Goal: Use online tool/utility: Utilize a website feature to perform a specific function

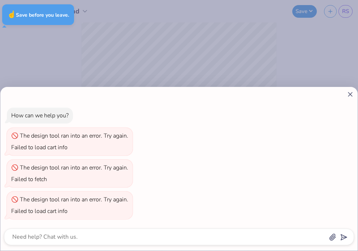
type textarea "x"
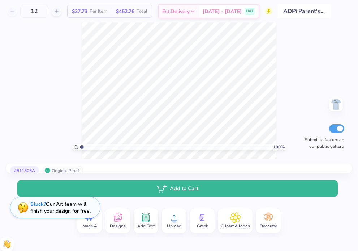
click at [329, 97] on div at bounding box center [336, 104] width 14 height 14
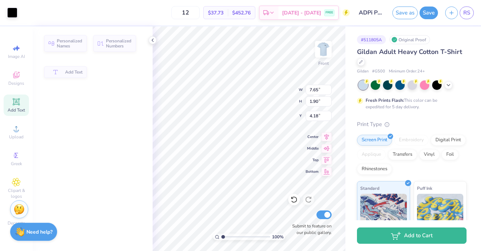
type input "7.65"
type input "1.90"
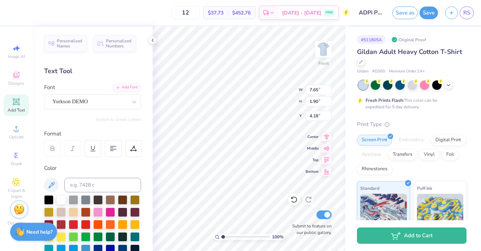
type input "5.65"
click at [16, 104] on icon at bounding box center [15, 101] width 5 height 5
type input "5.91"
type input "1.71"
type input "13.39"
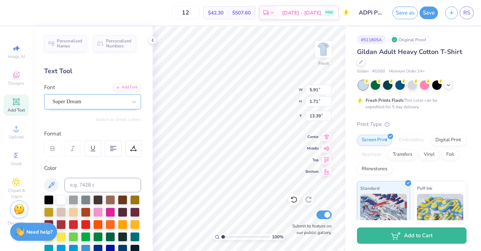
click at [73, 101] on div "Super Dream" at bounding box center [90, 101] width 76 height 11
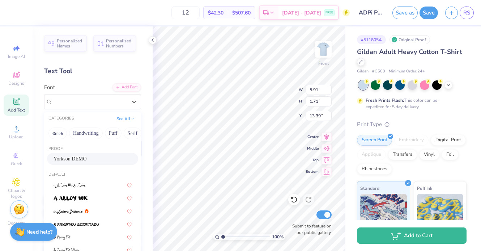
click at [71, 157] on span "Yorkson DEMO" at bounding box center [70, 159] width 33 height 8
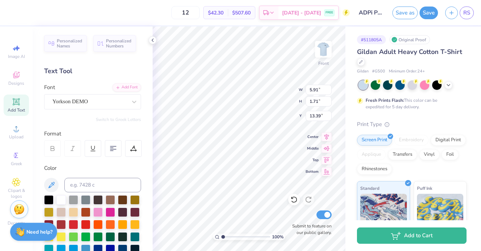
scroll to position [0, 2]
type textarea "The University of"
click at [48, 202] on div at bounding box center [48, 198] width 9 height 9
click at [315, 90] on input "5.91" at bounding box center [319, 90] width 26 height 10
type input "7.65"
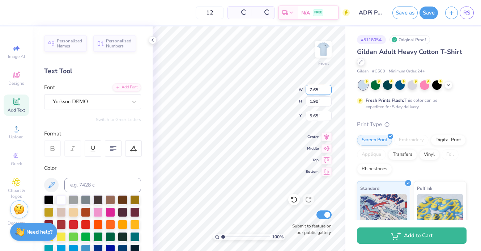
type input "1.90"
type input "5.65"
type input "14.65"
type input "2.35"
type input "13.08"
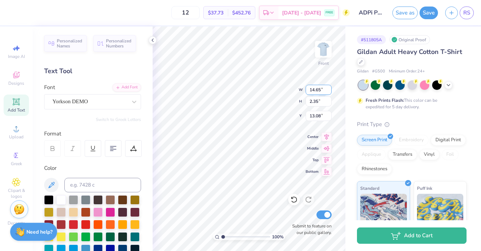
click at [317, 91] on input "14.65" at bounding box center [319, 90] width 26 height 10
type input "4.59"
type input "0.74"
type input "13.88"
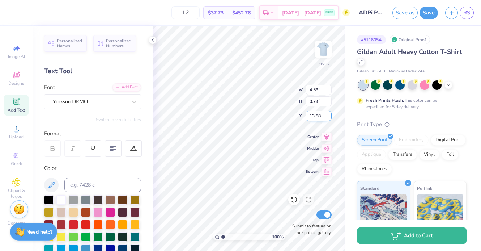
type input "7.65"
type input "1.90"
type input "5.65"
click at [316, 89] on input "7.65" at bounding box center [319, 90] width 26 height 10
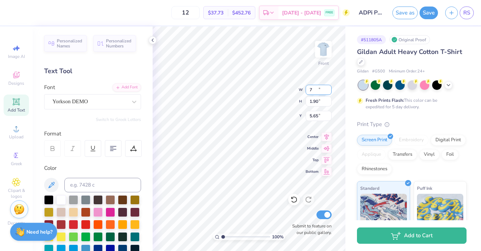
type input "7.00"
type input "1.74"
type input "5.73"
type input "7"
type input "6.50"
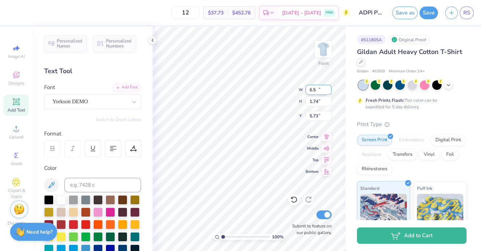
type input "1.61"
type input "5.79"
type input "2.87"
drag, startPoint x: 223, startPoint y: 236, endPoint x: 232, endPoint y: 236, distance: 9.1
click at [232, 236] on input "range" at bounding box center [245, 236] width 49 height 7
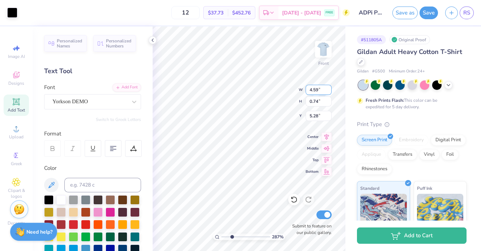
click at [314, 90] on input "4.59" at bounding box center [319, 90] width 26 height 10
click at [315, 89] on input "4.59" at bounding box center [319, 90] width 26 height 10
type input "5.06"
click at [315, 89] on input "4.59" at bounding box center [319, 90] width 26 height 10
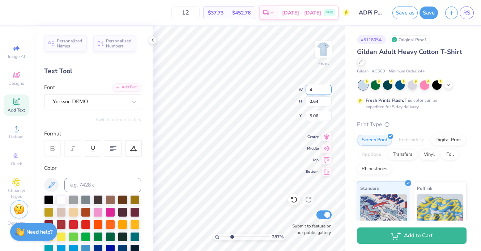
type input "4.00"
type input "0.64"
type input "5.11"
type input "6.50"
type input "1.61"
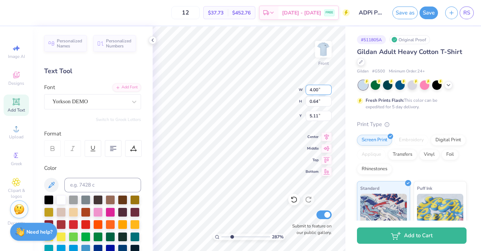
type input "5.79"
drag, startPoint x: 232, startPoint y: 235, endPoint x: 225, endPoint y: 235, distance: 7.6
type input "1.34"
click at [225, 235] on input "range" at bounding box center [245, 236] width 49 height 7
click at [197, 12] on input "12" at bounding box center [185, 12] width 28 height 13
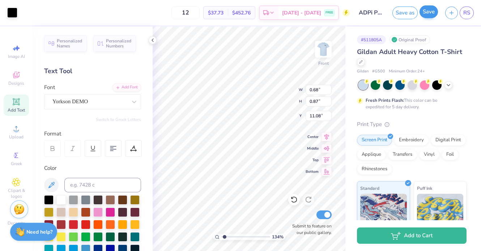
type input "0.68"
type input "0.87"
type input "11.08"
click at [358, 13] on button "Save" at bounding box center [428, 11] width 18 height 13
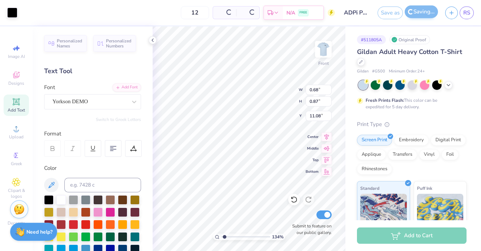
scroll to position [170, 0]
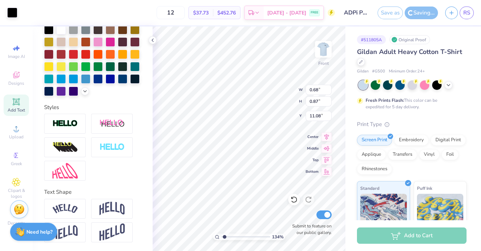
click at [358, 13] on div "Save as" at bounding box center [389, 13] width 25 height 13
